Goal: Task Accomplishment & Management: Manage account settings

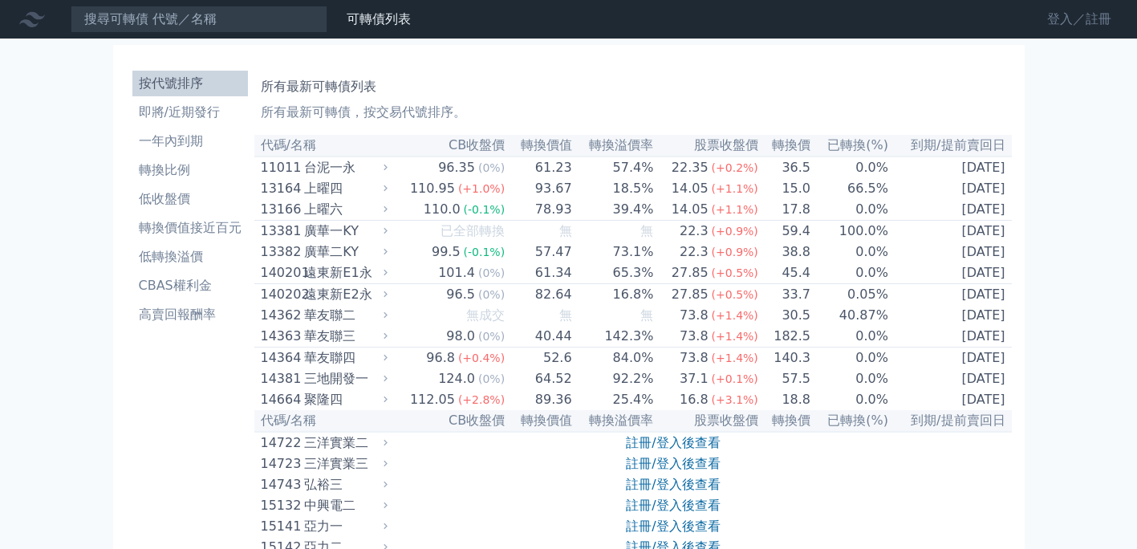
click at [1052, 12] on link "登入／註冊" at bounding box center [1079, 19] width 90 height 26
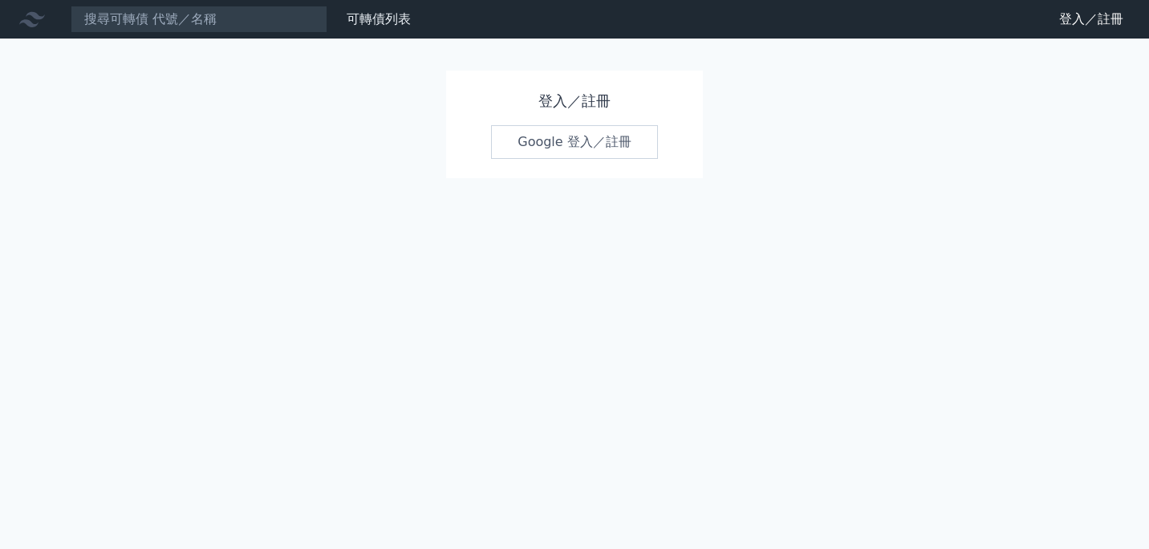
click at [540, 134] on link "Google 登入／註冊" at bounding box center [574, 142] width 167 height 34
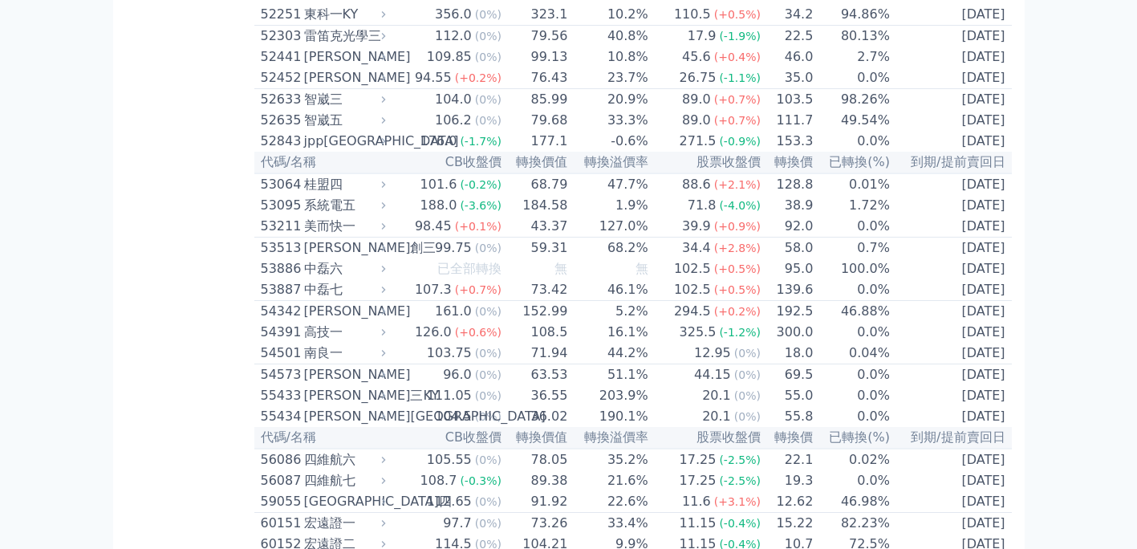
scroll to position [5439, 0]
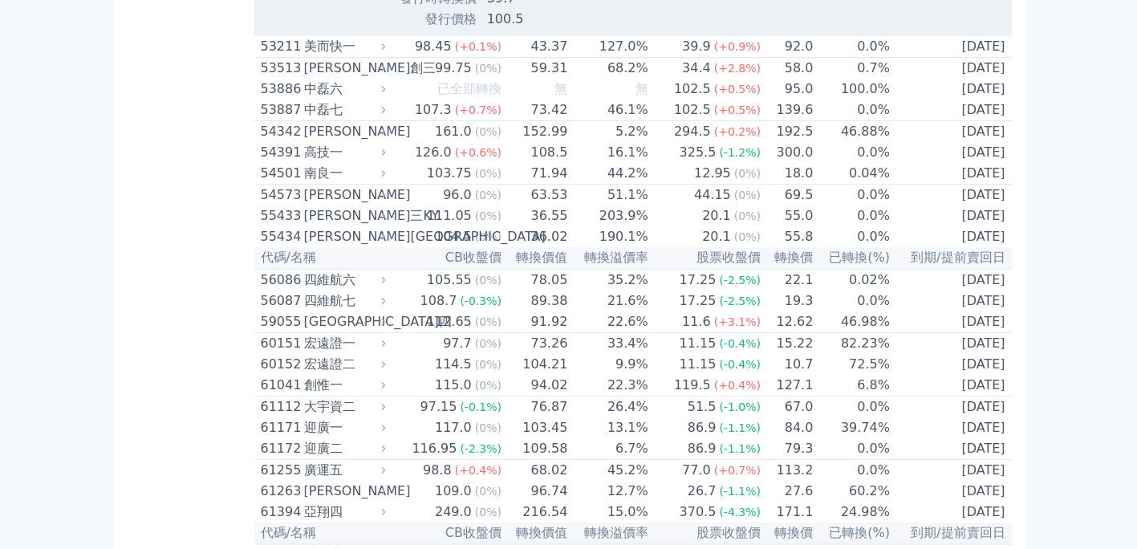
scroll to position [5937, 0]
